Goal: Check status

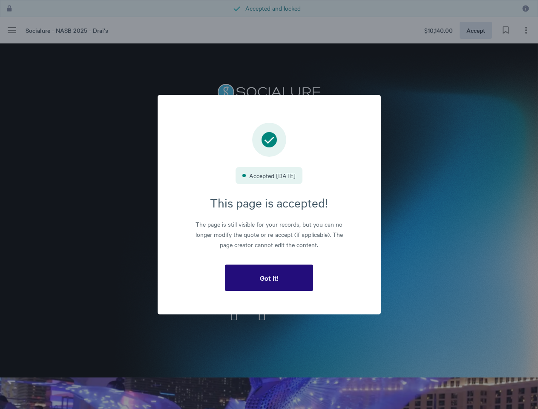
click at [269, 205] on h3 "This page is accepted!" at bounding box center [269, 202] width 176 height 16
click at [269, 278] on span "Got it!" at bounding box center [269, 278] width 19 height 8
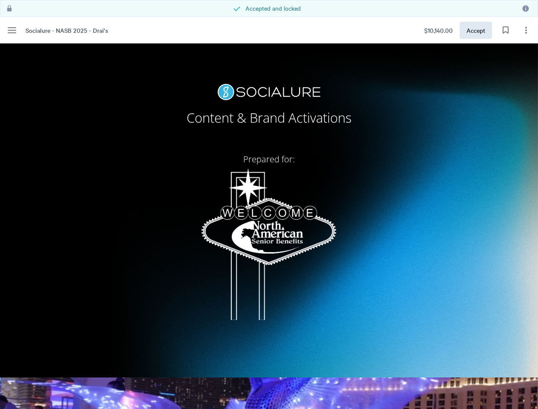
scroll to position [11550, 0]
